Goal: Communication & Community: Answer question/provide support

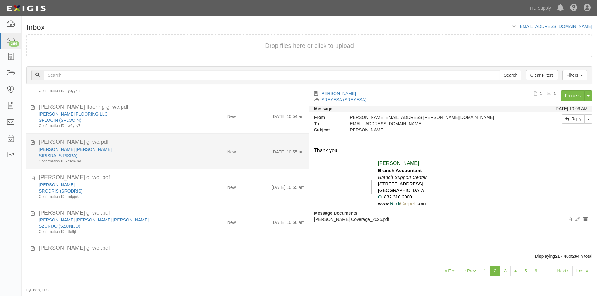
scroll to position [547, 0]
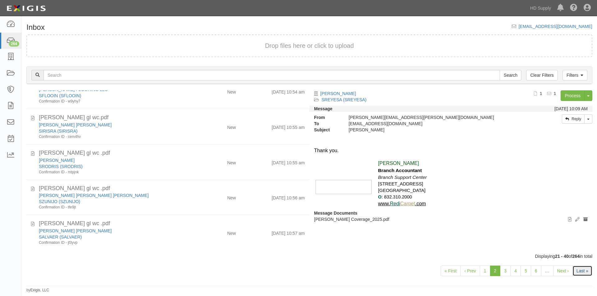
click at [581, 272] on link "Last »" at bounding box center [582, 271] width 20 height 11
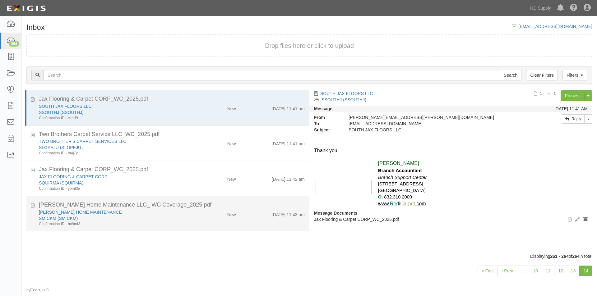
click at [168, 217] on div "SMICKM (SMICKM)" at bounding box center [114, 218] width 151 height 6
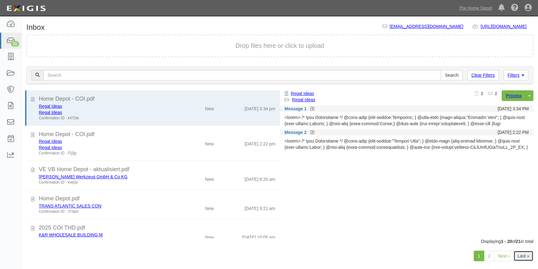
click at [524, 255] on link "Last »" at bounding box center [524, 256] width 20 height 11
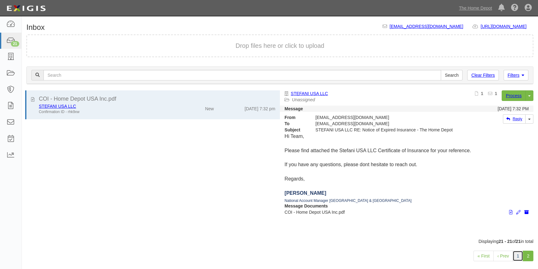
click at [519, 255] on link "1" at bounding box center [518, 256] width 11 height 11
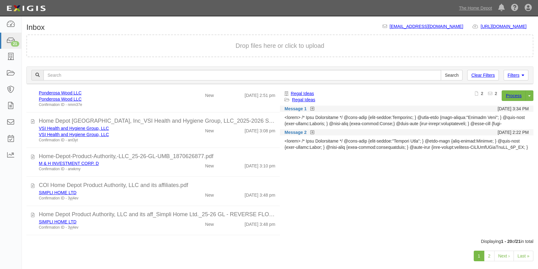
scroll to position [489, 0]
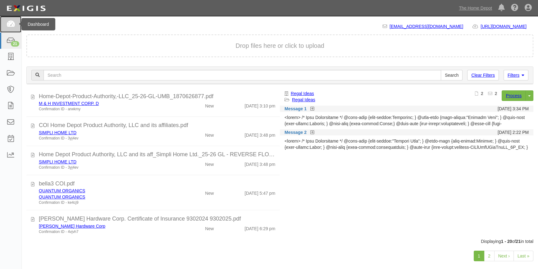
click at [9, 27] on icon at bounding box center [10, 24] width 9 height 7
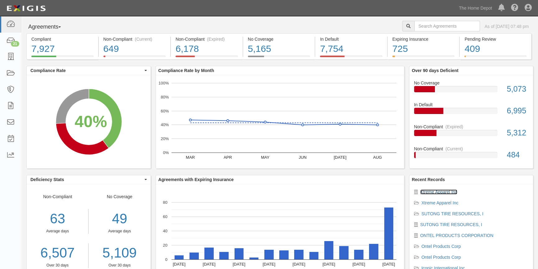
click at [450, 191] on link "Xtreme Apparel Inc" at bounding box center [438, 192] width 37 height 5
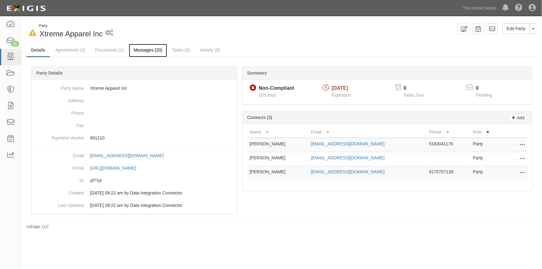
click at [143, 50] on link "Messages (20)" at bounding box center [148, 50] width 38 height 13
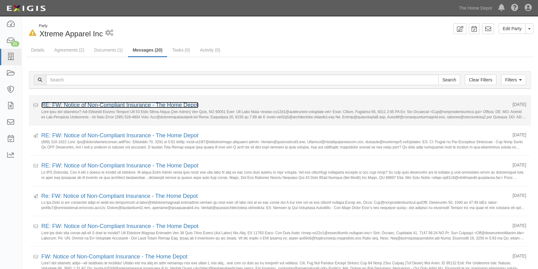
click at [123, 106] on link "RE: FW: Notice of Non-Compliant Insurance - The Home Depot" at bounding box center [119, 105] width 157 height 6
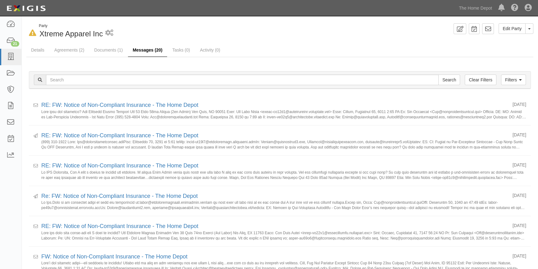
click at [143, 49] on link "Messages (20)" at bounding box center [147, 50] width 39 height 13
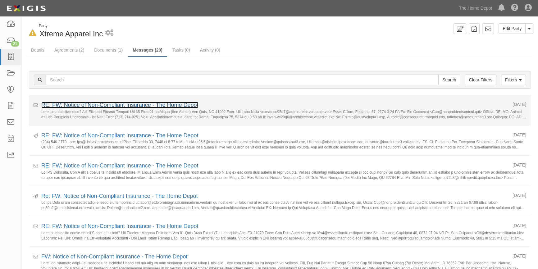
click at [96, 106] on link "RE: FW: Notice of Non-Compliant Insurance - The Home Depot" at bounding box center [119, 105] width 157 height 6
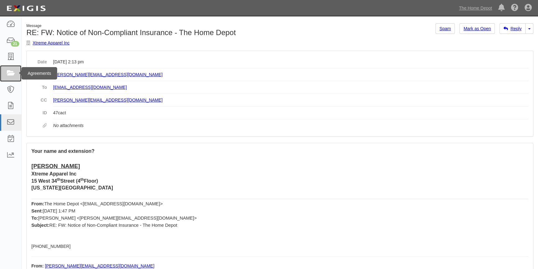
click at [14, 74] on icon at bounding box center [10, 73] width 9 height 7
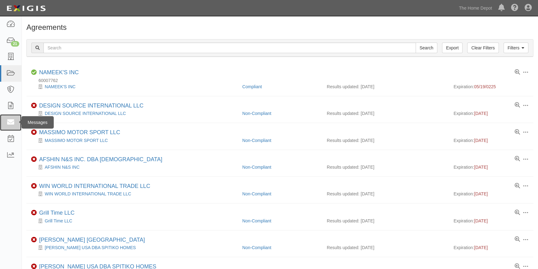
click at [15, 122] on link at bounding box center [10, 122] width 21 height 16
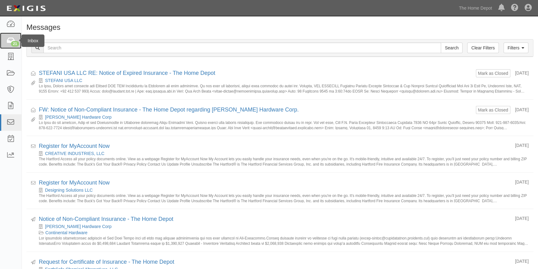
click at [8, 43] on icon at bounding box center [10, 40] width 9 height 7
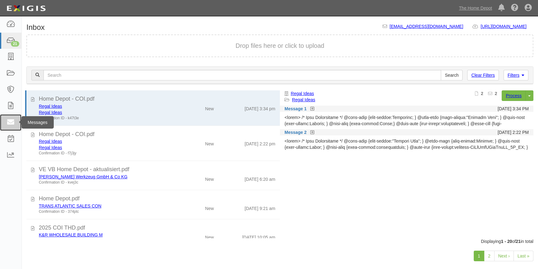
click at [13, 124] on icon at bounding box center [10, 122] width 9 height 7
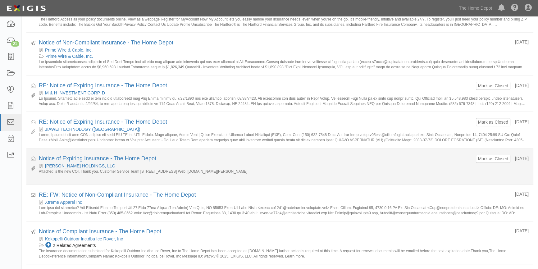
scroll to position [367, 0]
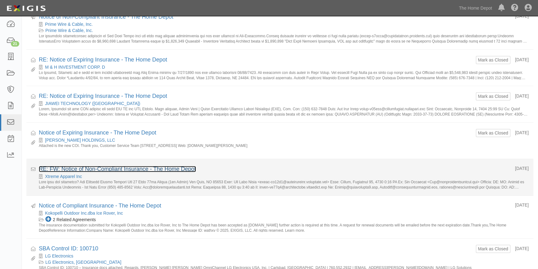
click at [88, 170] on link "RE: FW: Notice of Non-Compliant Insurance - The Home Depot" at bounding box center [117, 169] width 157 height 6
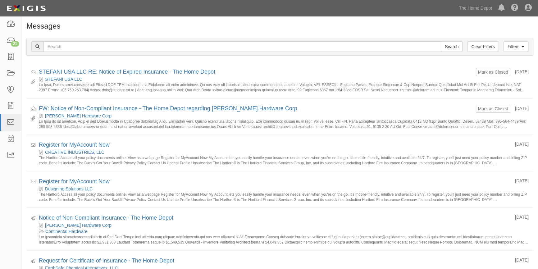
scroll to position [0, 0]
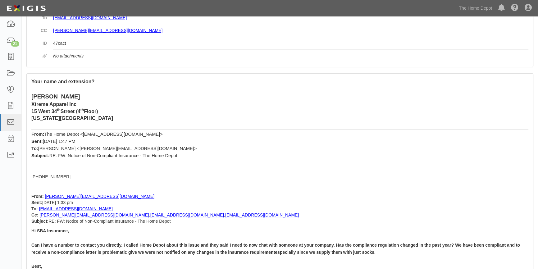
scroll to position [28, 0]
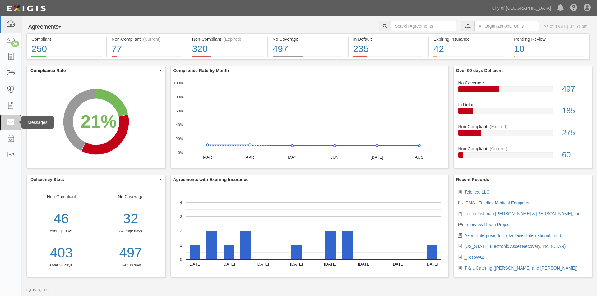
click at [13, 120] on icon at bounding box center [10, 122] width 9 height 7
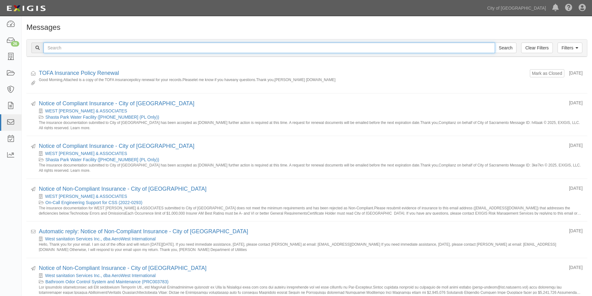
click at [91, 47] on input "text" at bounding box center [268, 48] width 451 height 11
type input "Hi Jay"
click at [495, 43] on input "Search" at bounding box center [506, 48] width 22 height 11
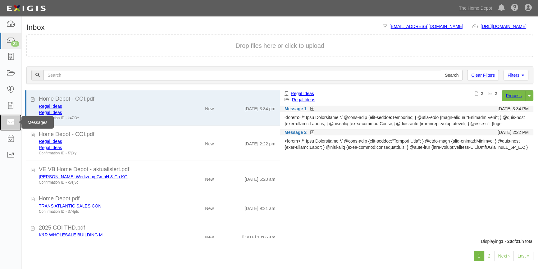
click at [11, 124] on icon at bounding box center [10, 122] width 9 height 7
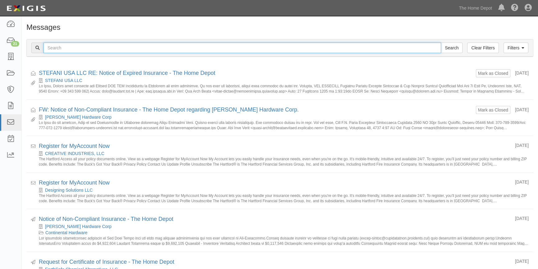
click at [83, 52] on input "text" at bounding box center [242, 48] width 398 height 11
type input "Hi [PERSON_NAME]"
click at [441, 43] on input "Search" at bounding box center [452, 48] width 22 height 11
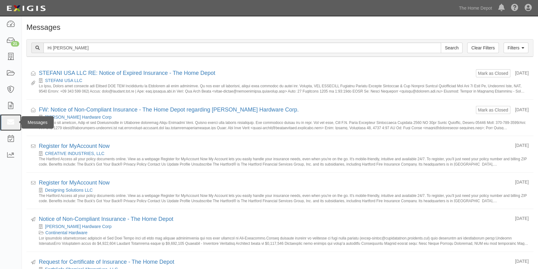
click at [12, 122] on icon at bounding box center [10, 122] width 9 height 7
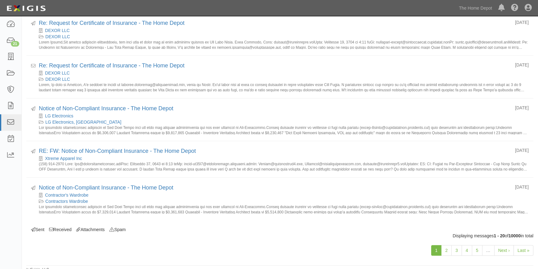
scroll to position [638, 0]
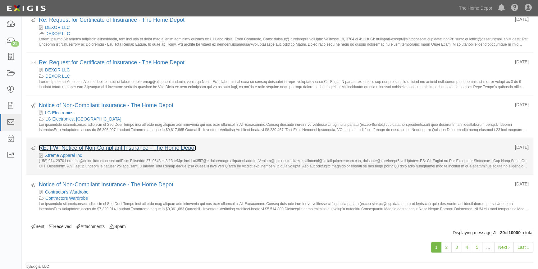
click at [106, 149] on link "RE: FW: Notice of Non-Compliant Insurance - The Home Depot" at bounding box center [117, 148] width 157 height 6
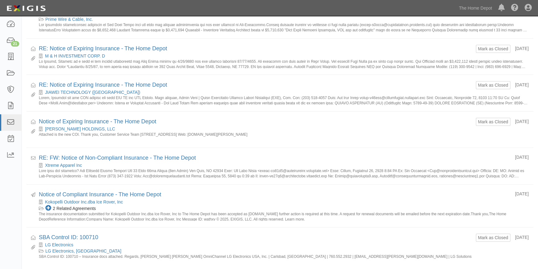
scroll to position [385, 0]
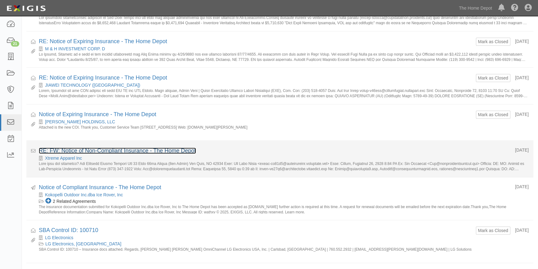
click at [114, 148] on link "RE: FW: Notice of Non-Compliant Insurance - The Home Depot" at bounding box center [117, 151] width 157 height 6
click at [81, 152] on link "RE: FW: Notice of Non-Compliant Insurance - The Home Depot" at bounding box center [117, 151] width 157 height 6
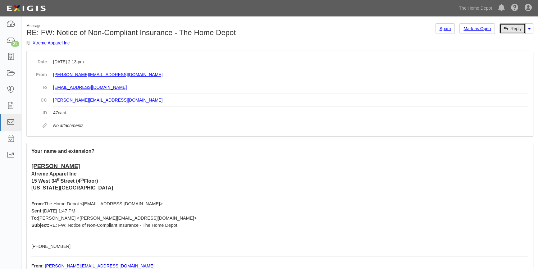
click at [510, 30] on link "Reply" at bounding box center [513, 28] width 26 height 11
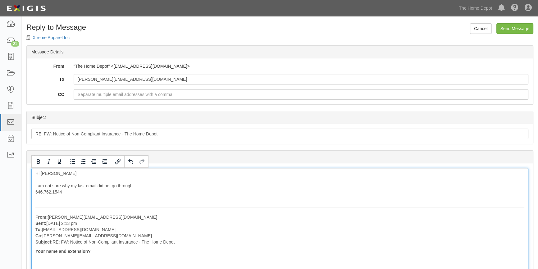
drag, startPoint x: 69, startPoint y: 194, endPoint x: 39, endPoint y: 194, distance: 29.5
click at [36, 160] on icon "Bold" at bounding box center [37, 161] width 7 height 7
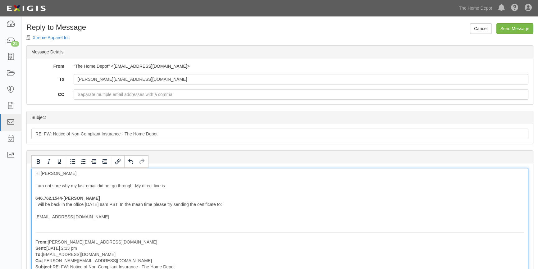
drag, startPoint x: 119, startPoint y: 218, endPoint x: 30, endPoint y: 217, distance: 89.2
click at [39, 164] on icon "Bold" at bounding box center [37, 161] width 7 height 7
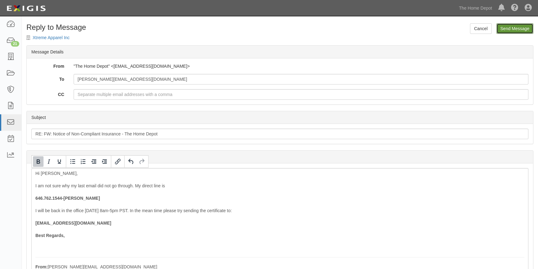
click at [506, 26] on input "Send Message" at bounding box center [514, 28] width 37 height 11
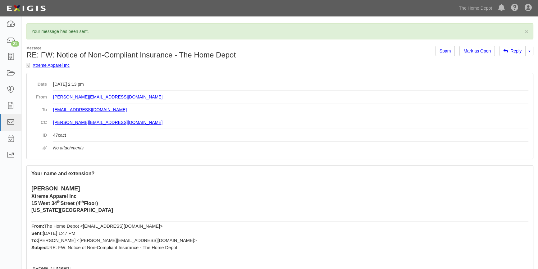
click at [14, 227] on div "Dashboard 21 Inbox Parties Agreements Coverages Documents Messages Tasks Reports" at bounding box center [11, 142] width 22 height 253
